Goal: Information Seeking & Learning: Learn about a topic

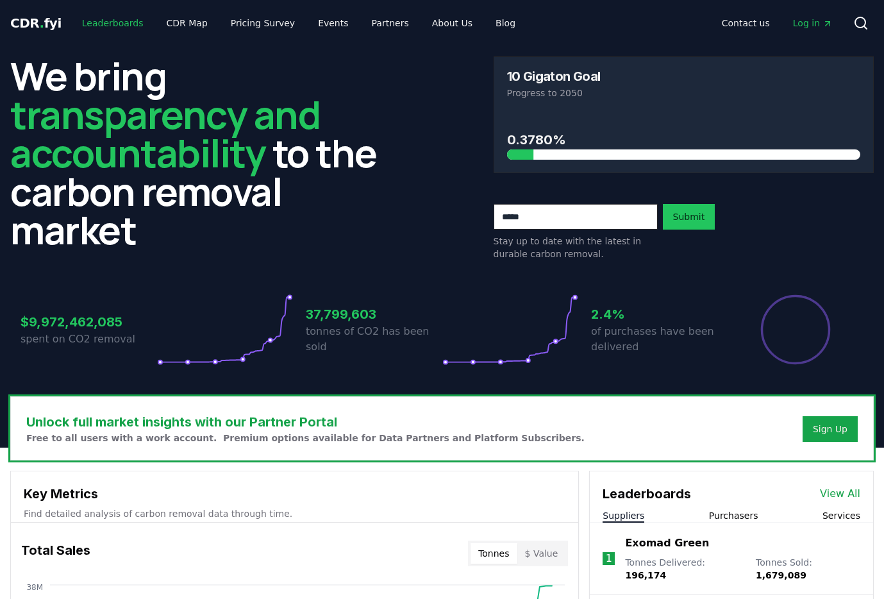
click at [122, 29] on link "Leaderboards" at bounding box center [113, 23] width 82 height 23
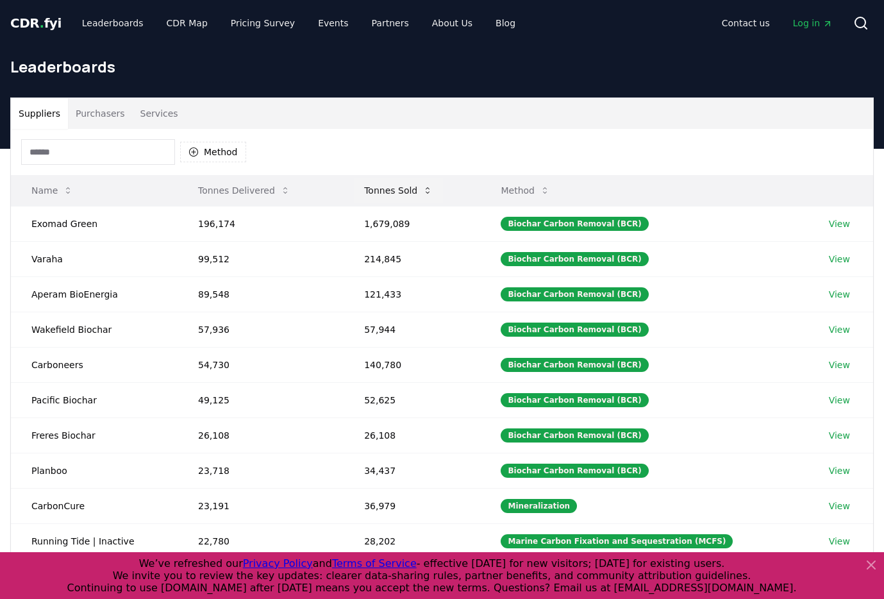
click at [383, 185] on button "Tonnes Sold" at bounding box center [398, 191] width 89 height 26
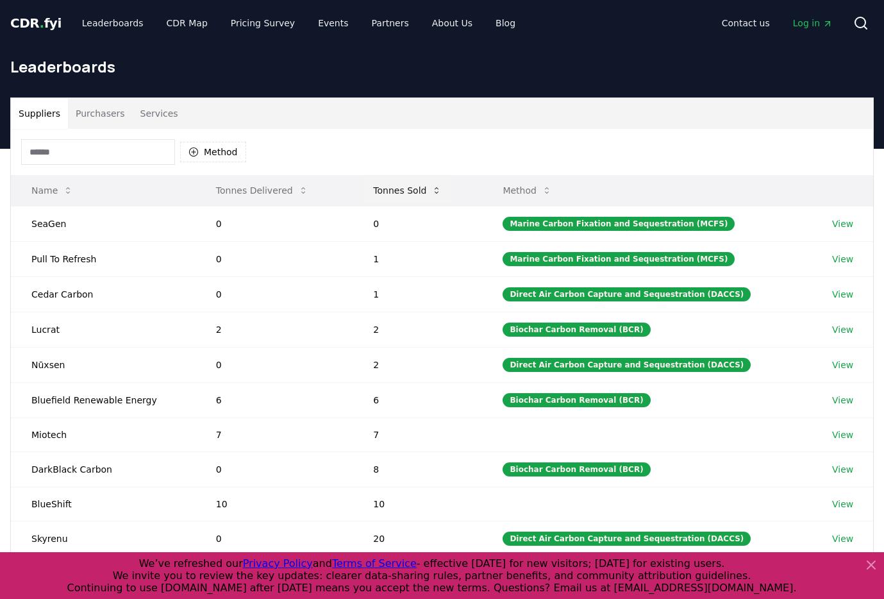
click at [387, 185] on button "Tonnes Sold" at bounding box center [407, 191] width 89 height 26
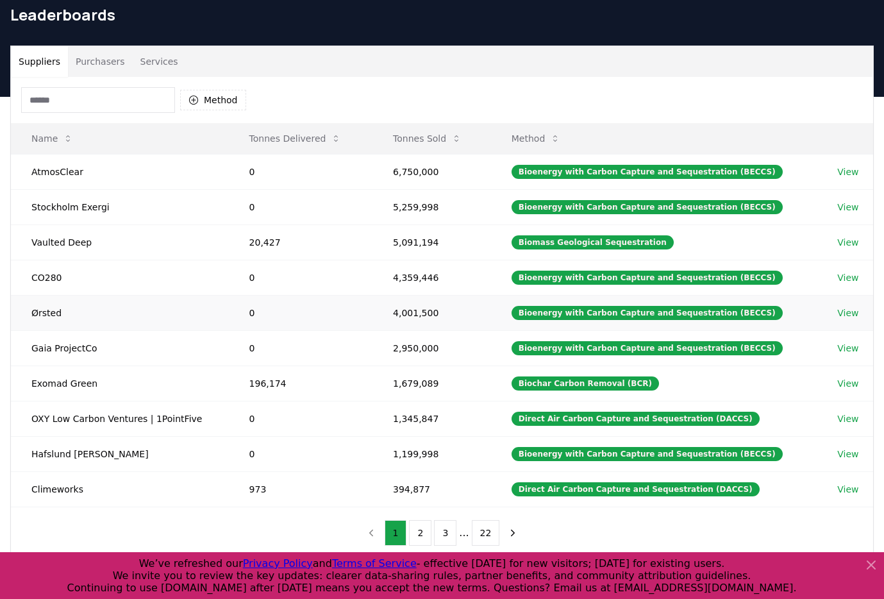
scroll to position [53, 0]
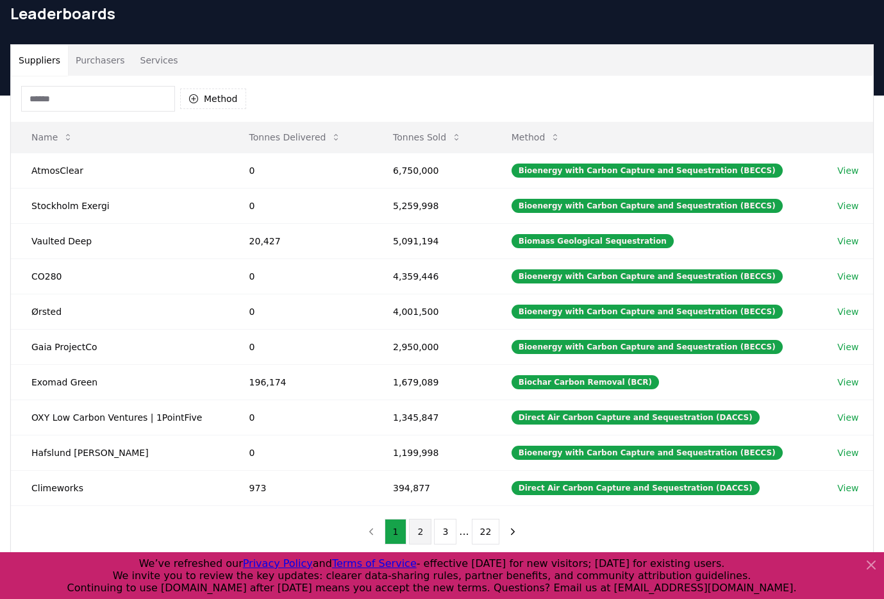
click at [415, 526] on button "2" at bounding box center [420, 532] width 22 height 26
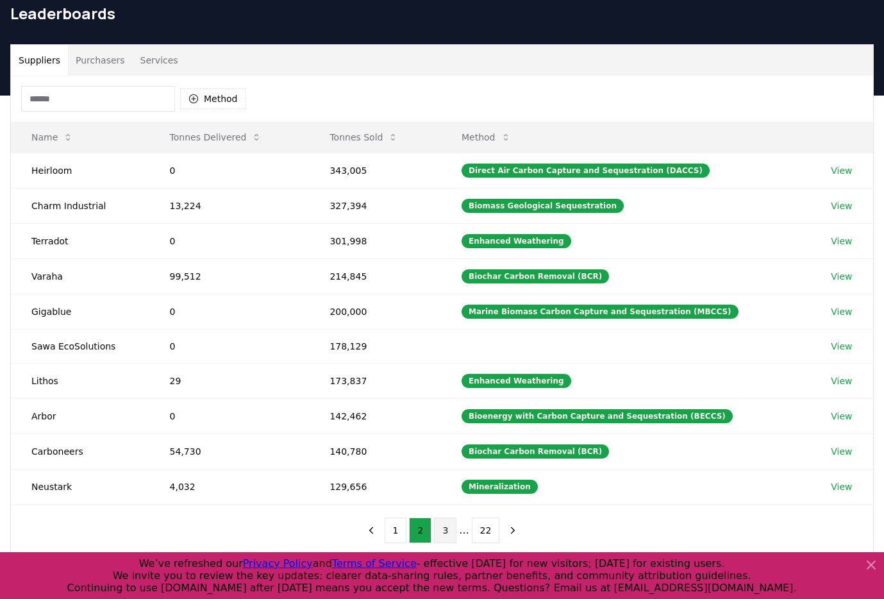
click at [444, 534] on button "3" at bounding box center [445, 530] width 22 height 26
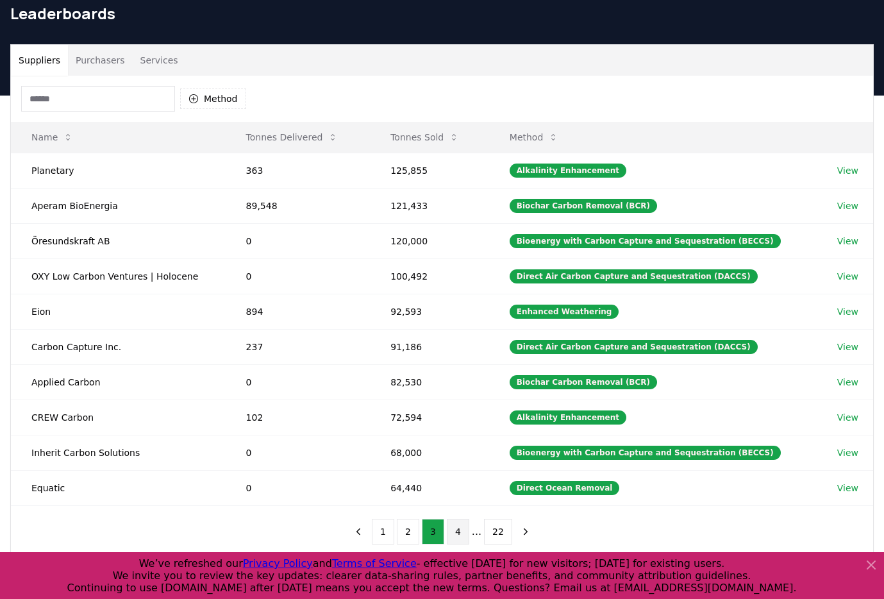
click at [450, 528] on button "4" at bounding box center [458, 532] width 22 height 26
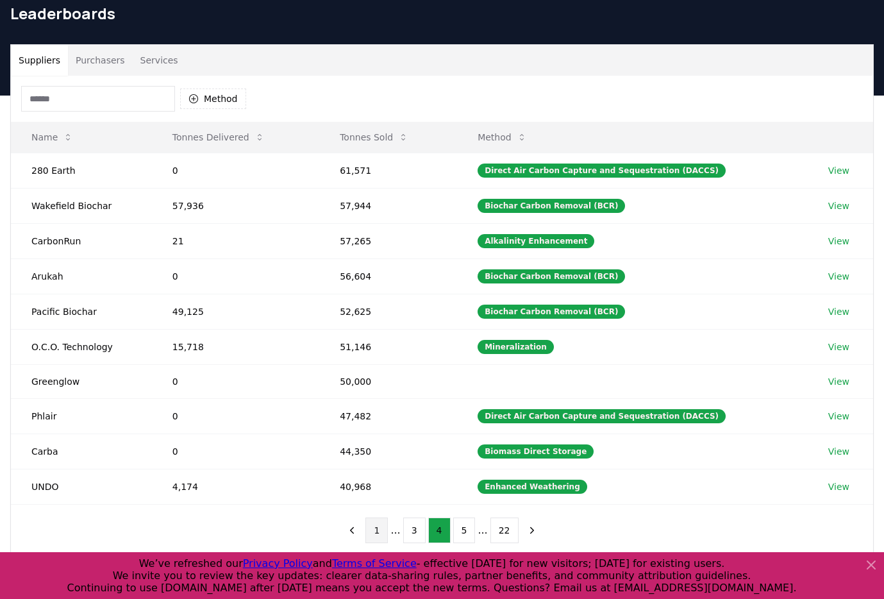
click at [383, 534] on button "1" at bounding box center [376, 530] width 22 height 26
